Goal: Transaction & Acquisition: Download file/media

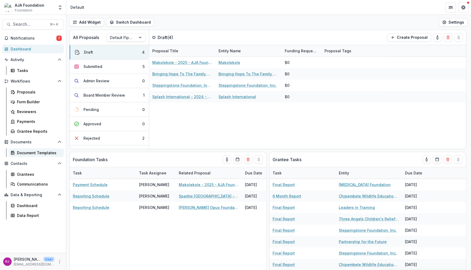
click at [34, 150] on div "Document Templates" at bounding box center [38, 153] width 43 height 6
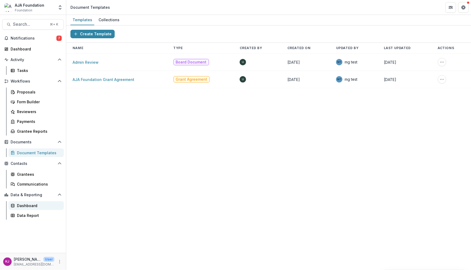
click at [33, 204] on div "Dashboard" at bounding box center [38, 205] width 43 height 6
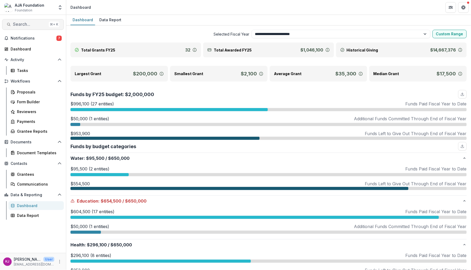
click at [28, 25] on span "Search..." at bounding box center [30, 24] width 34 height 5
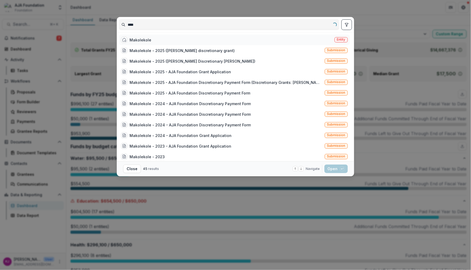
drag, startPoint x: 28, startPoint y: 25, endPoint x: 337, endPoint y: 41, distance: 309.2
click at [337, 41] on span "Entity" at bounding box center [341, 40] width 8 height 4
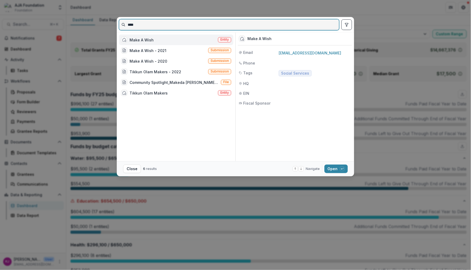
click at [163, 26] on input "****" at bounding box center [229, 24] width 220 height 8
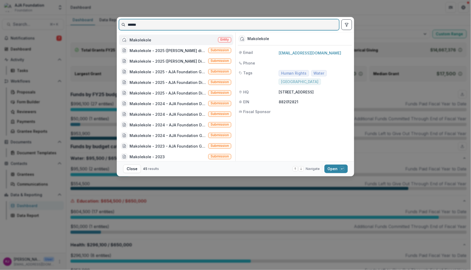
type input "******"
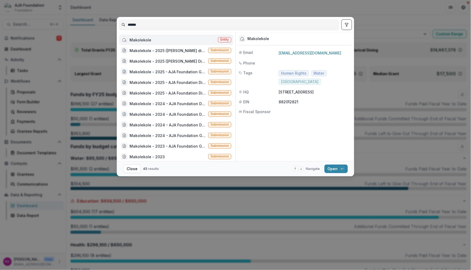
click at [225, 39] on span "Entity" at bounding box center [225, 40] width 8 height 4
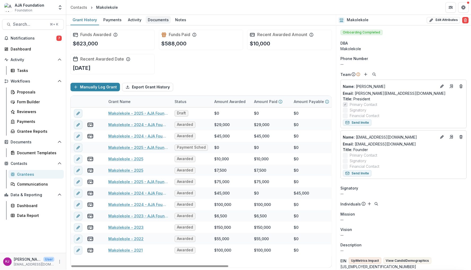
click at [157, 20] on div "Documents" at bounding box center [158, 20] width 25 height 8
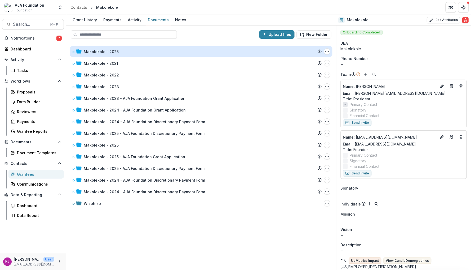
click at [108, 52] on div "Makolekole - 2025" at bounding box center [101, 52] width 35 height 6
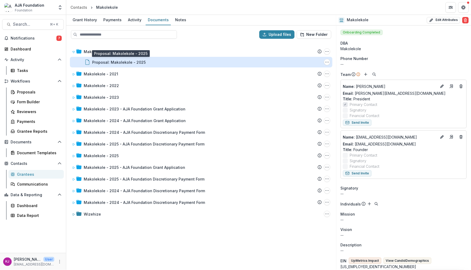
click at [111, 61] on div "Proposal: Makolekole - 2025" at bounding box center [119, 62] width 54 height 6
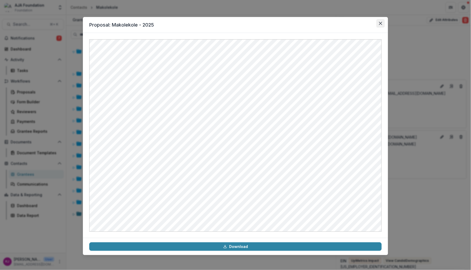
click at [382, 22] on button "Close" at bounding box center [381, 23] width 8 height 8
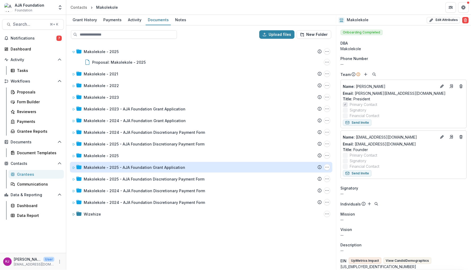
click at [131, 167] on div "Makolekole - 2025 - AJA Foundation Grant Application" at bounding box center [135, 167] width 102 height 6
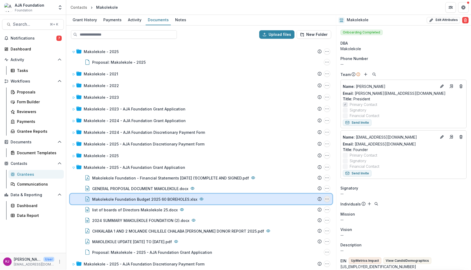
click at [325, 197] on icon "Makolekole Foundation Budget 2025 60 BOREHOLES.xlsx Options" at bounding box center [327, 199] width 4 height 4
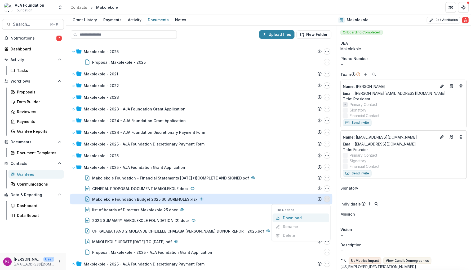
click at [287, 215] on button "Download" at bounding box center [301, 217] width 57 height 9
